Goal: Task Accomplishment & Management: Use online tool/utility

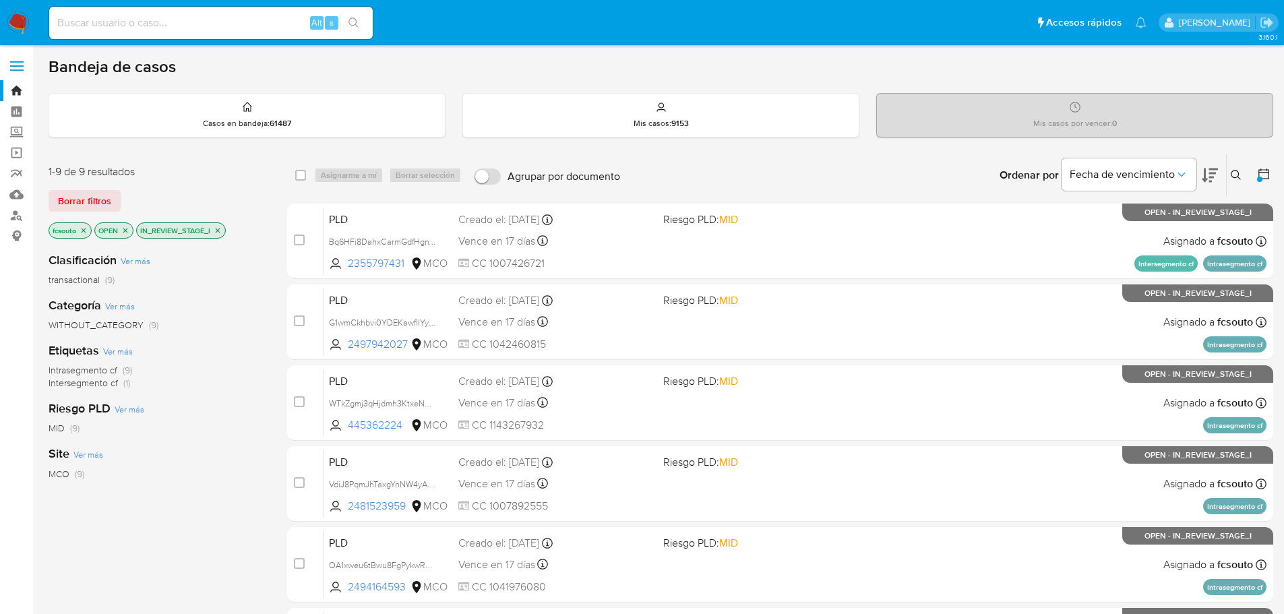
click at [20, 24] on img at bounding box center [18, 22] width 23 height 23
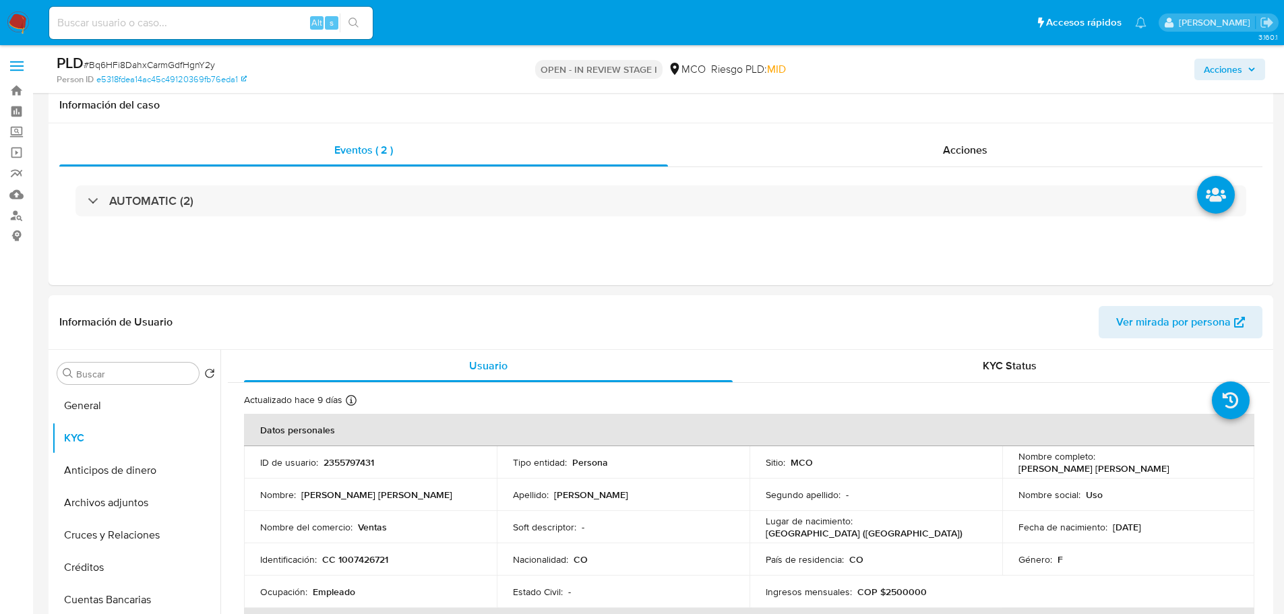
select select "10"
